Goal: Information Seeking & Learning: Learn about a topic

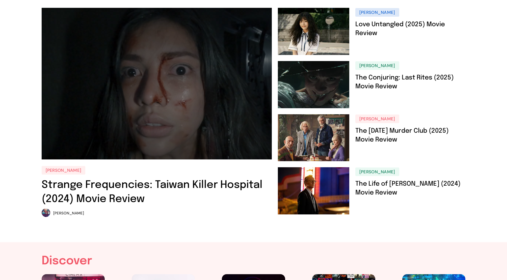
scroll to position [33, 0]
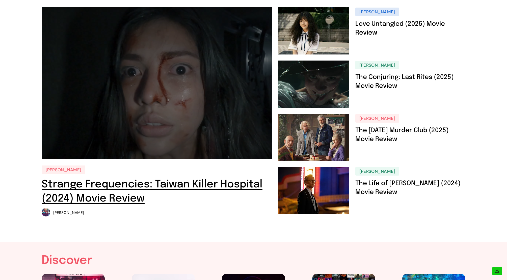
click at [193, 188] on link "Strange Frequencies: Taiwan Killer Hospital (2024) Movie Review" at bounding box center [152, 191] width 221 height 25
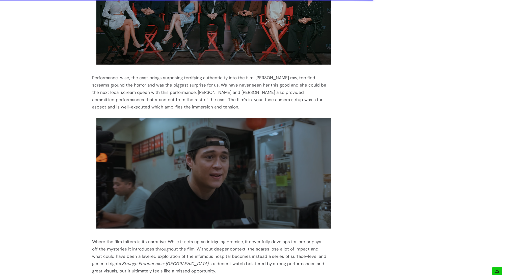
scroll to position [259, 0]
